Goal: Navigation & Orientation: Find specific page/section

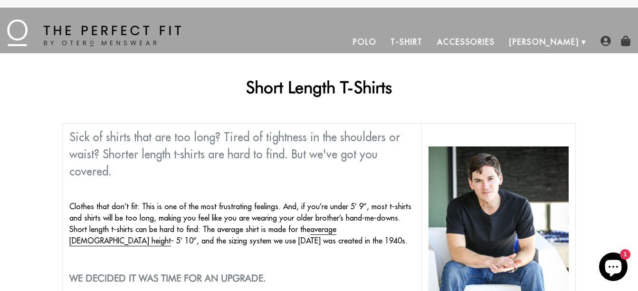
click at [429, 38] on link "T-Shirt" at bounding box center [406, 41] width 46 height 23
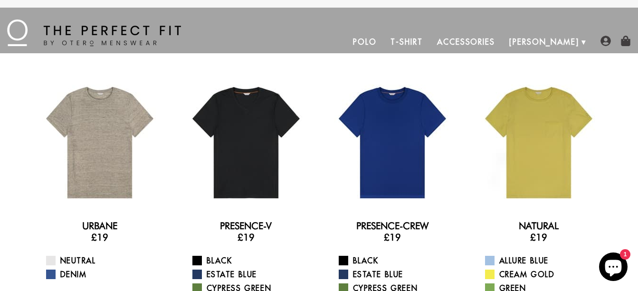
click at [502, 36] on link "Accessories" at bounding box center [466, 41] width 72 height 23
